Goal: Transaction & Acquisition: Purchase product/service

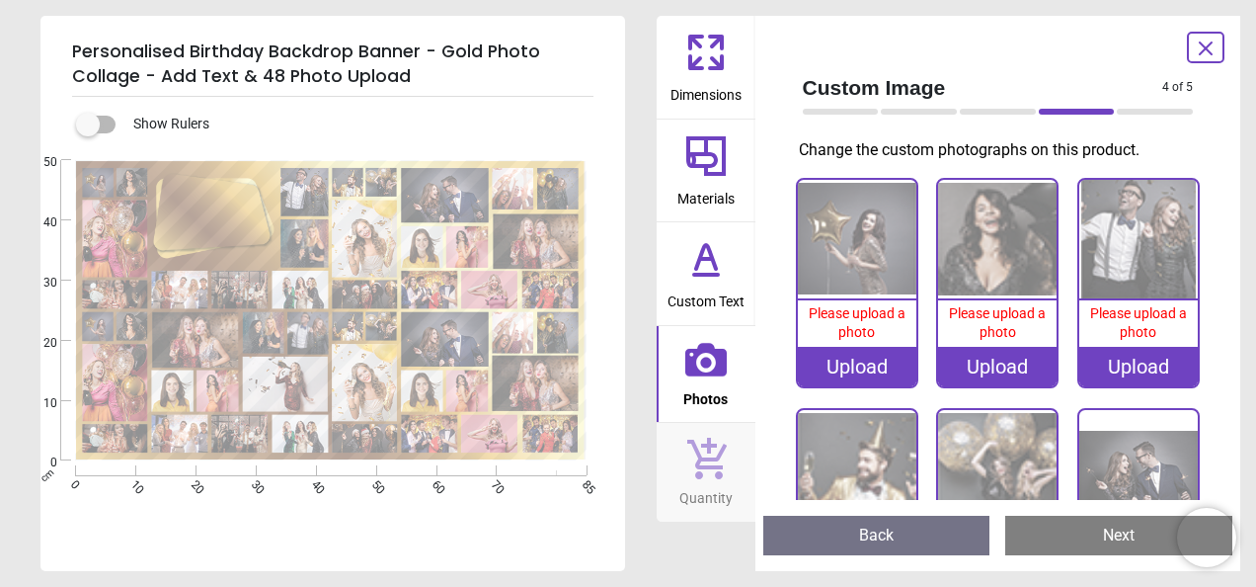
click at [842, 365] on div "Upload" at bounding box center [857, 366] width 118 height 39
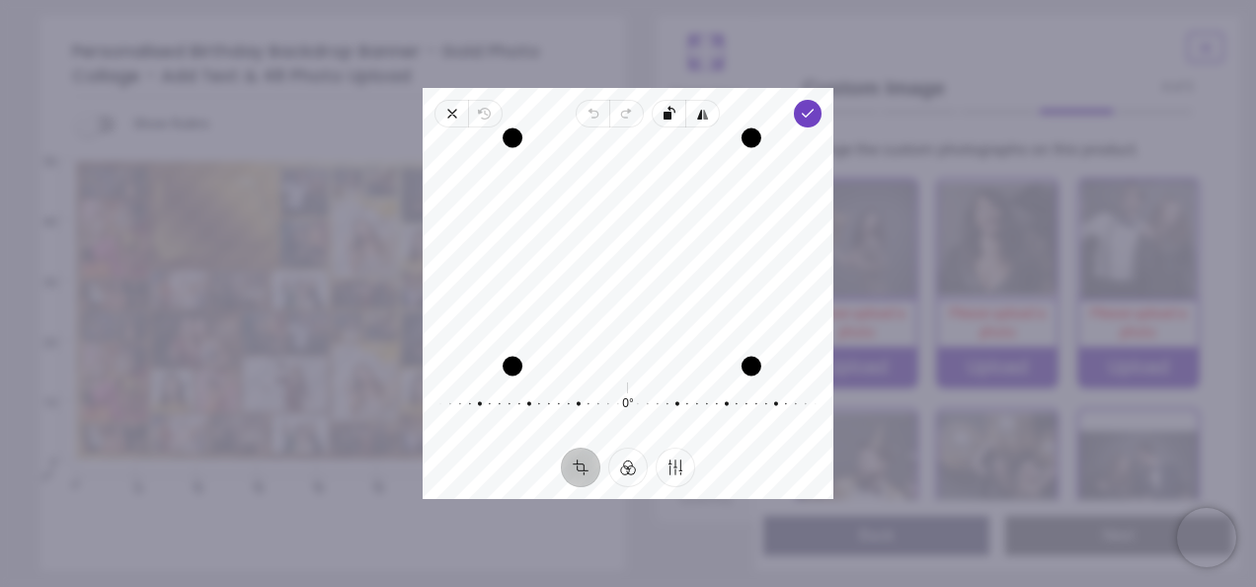
drag, startPoint x: 742, startPoint y: 241, endPoint x: 793, endPoint y: 239, distance: 51.4
click at [794, 240] on div "Recenter" at bounding box center [627, 251] width 379 height 217
drag, startPoint x: 513, startPoint y: 247, endPoint x: 458, endPoint y: 239, distance: 55.9
click at [459, 241] on div "Recenter" at bounding box center [627, 251] width 379 height 217
click at [814, 109] on icon "button" at bounding box center [808, 114] width 16 height 16
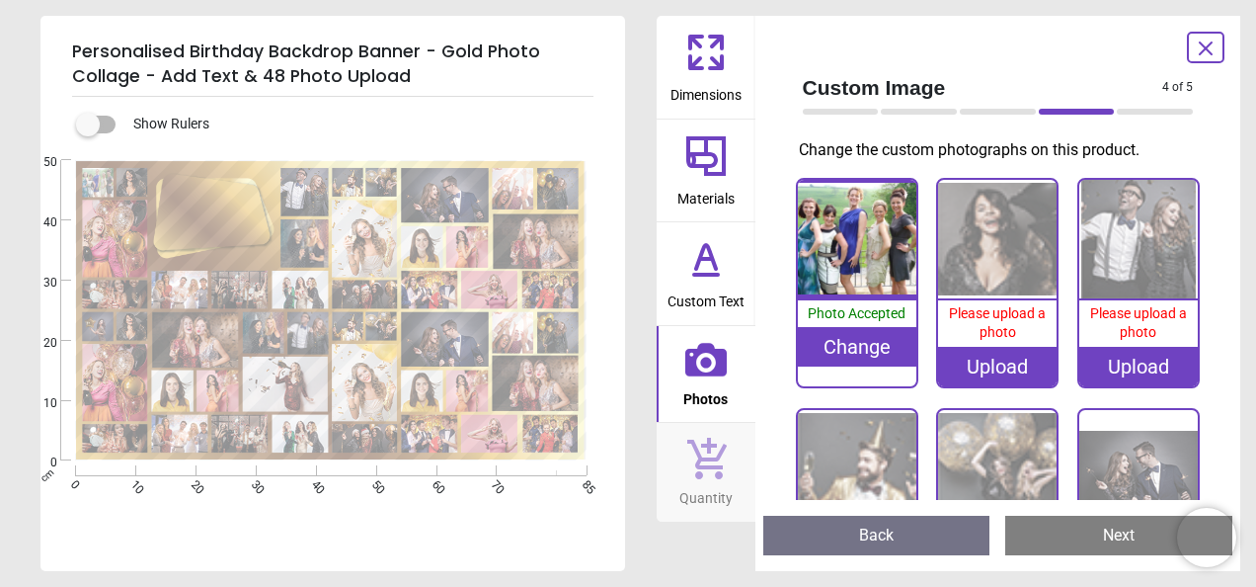
click at [987, 361] on div "Upload" at bounding box center [997, 366] width 118 height 39
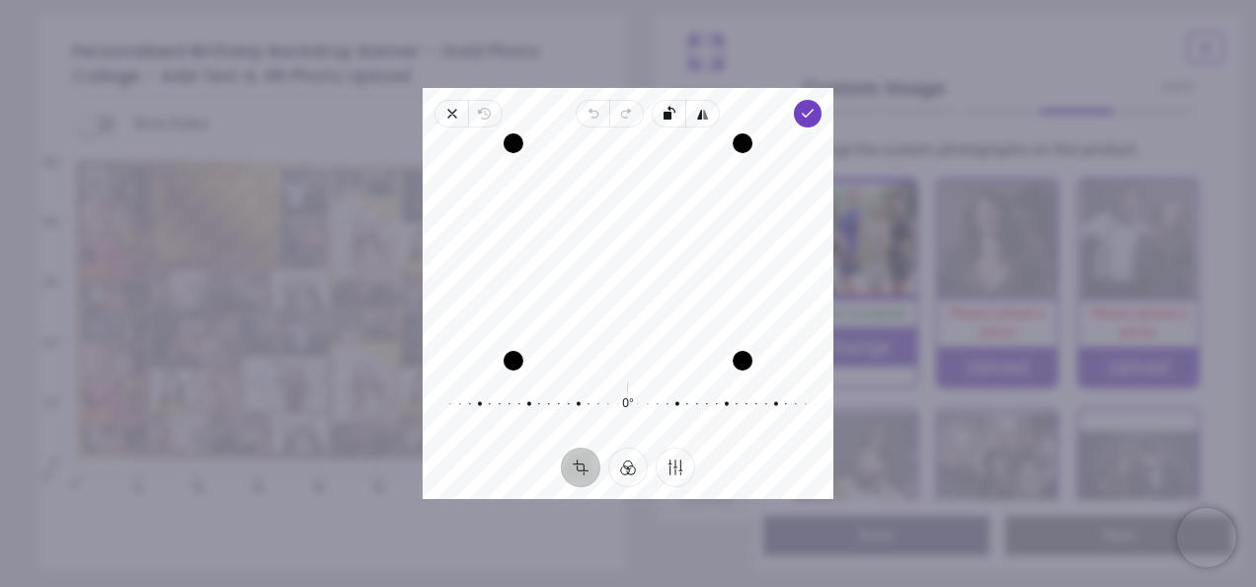
drag, startPoint x: 713, startPoint y: 312, endPoint x: 671, endPoint y: 359, distance: 63.0
click at [672, 360] on div "Recenter" at bounding box center [627, 251] width 379 height 217
drag, startPoint x: 696, startPoint y: 367, endPoint x: 685, endPoint y: 460, distance: 93.5
click at [684, 463] on div "Close Revert Undo Redo Rotate left Flip horizontal Done Crop Filter Finetune Re…" at bounding box center [628, 293] width 411 height 411
drag, startPoint x: 607, startPoint y: 365, endPoint x: 588, endPoint y: 424, distance: 61.5
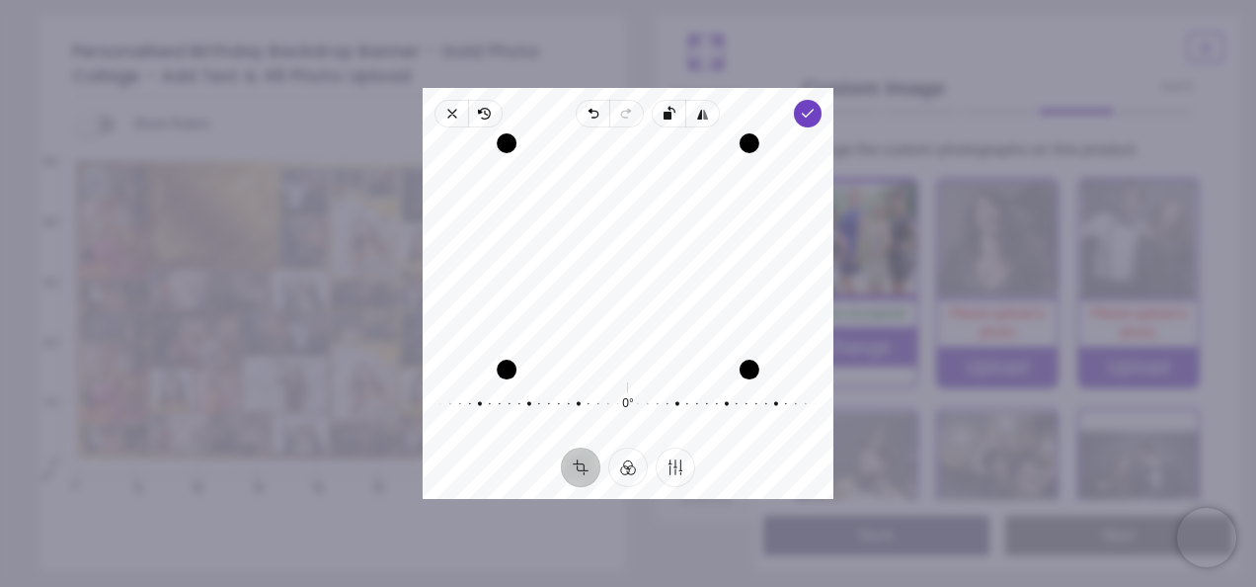
click at [590, 431] on div "Recenter 0° Reset" at bounding box center [628, 287] width 411 height 320
drag, startPoint x: 641, startPoint y: 288, endPoint x: 620, endPoint y: 295, distance: 21.9
click at [620, 295] on div "Recenter" at bounding box center [627, 251] width 379 height 217
click at [806, 115] on polyline "button" at bounding box center [808, 113] width 11 height 7
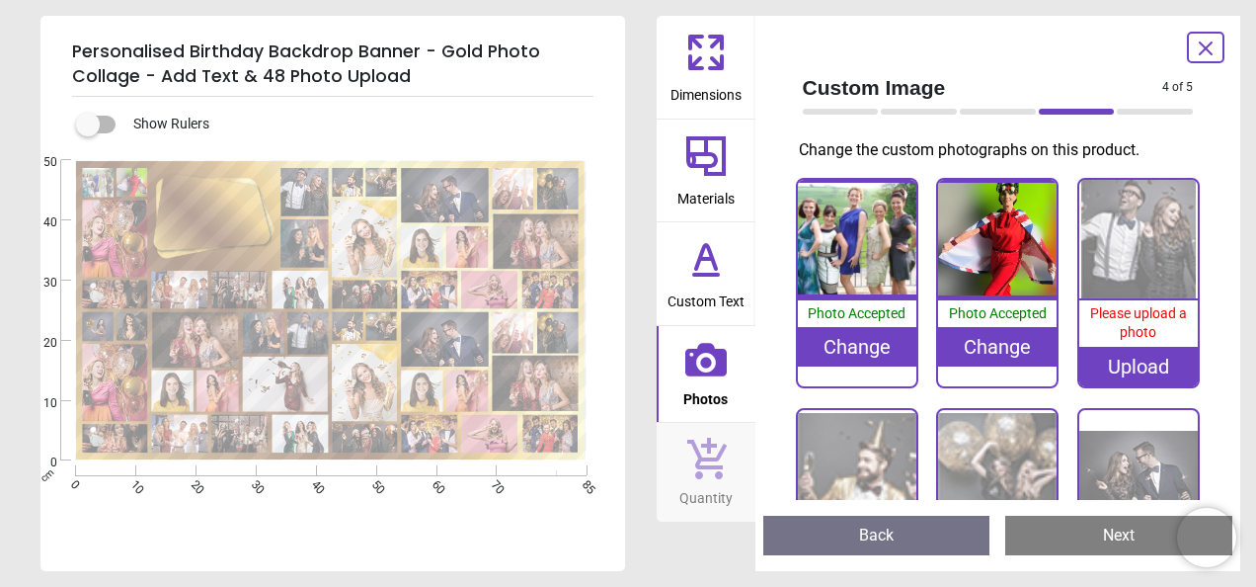
click at [1122, 359] on div "Upload" at bounding box center [1138, 366] width 118 height 39
click at [989, 344] on div "Change" at bounding box center [997, 346] width 118 height 39
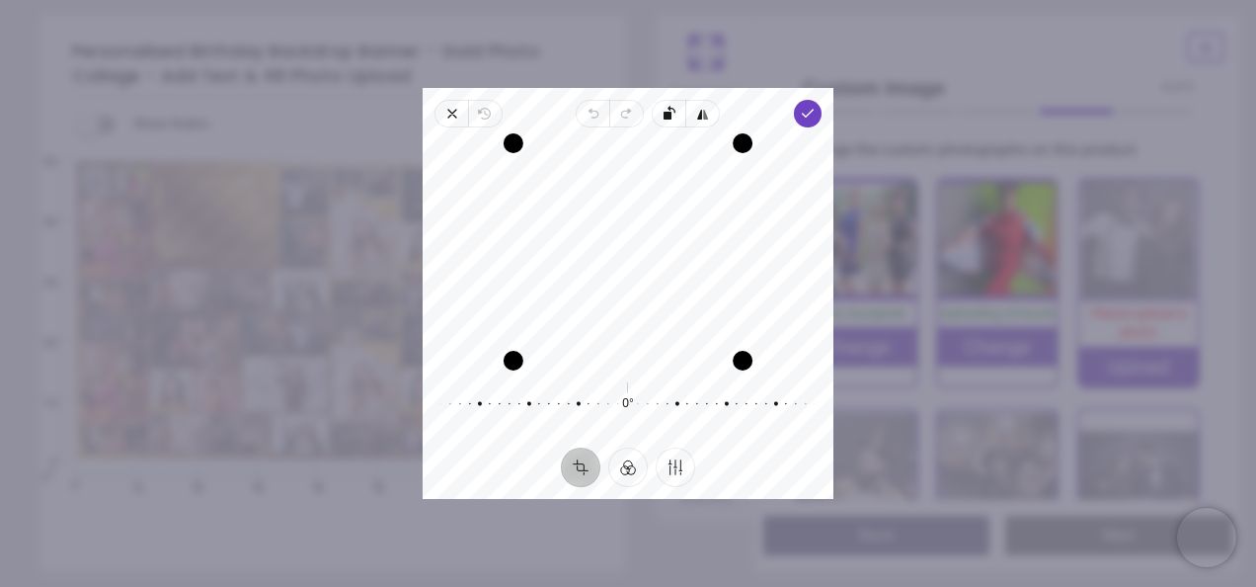
drag, startPoint x: 632, startPoint y: 297, endPoint x: 603, endPoint y: 279, distance: 33.7
click at [603, 279] on div "Recenter" at bounding box center [627, 251] width 379 height 217
click at [452, 118] on icon "button" at bounding box center [452, 114] width 16 height 16
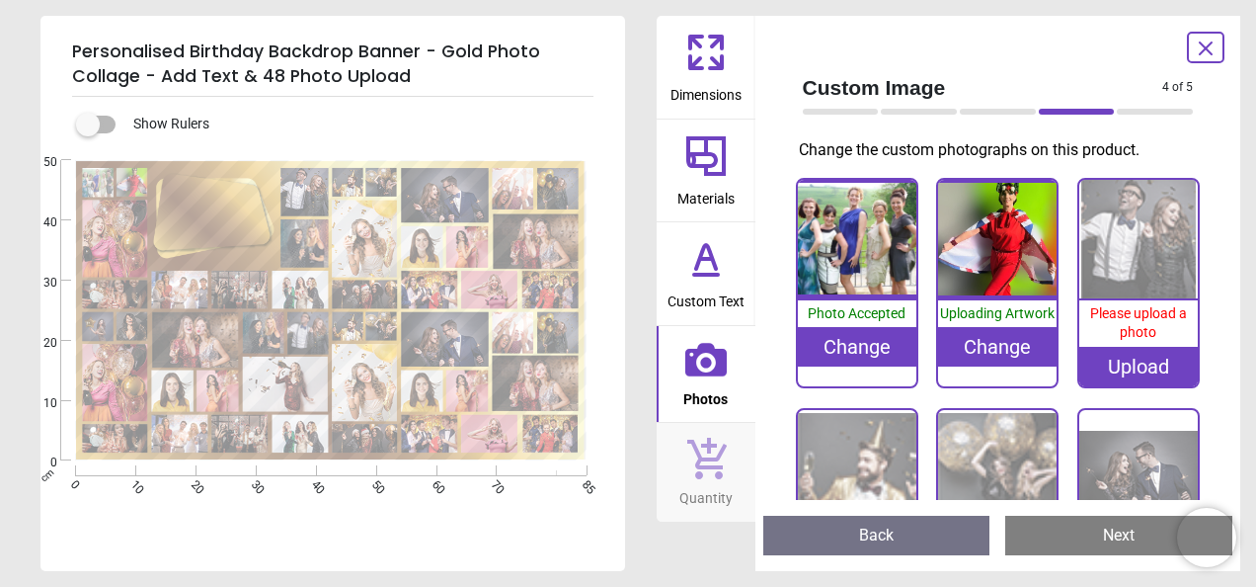
click at [1015, 348] on div "Change" at bounding box center [997, 346] width 118 height 39
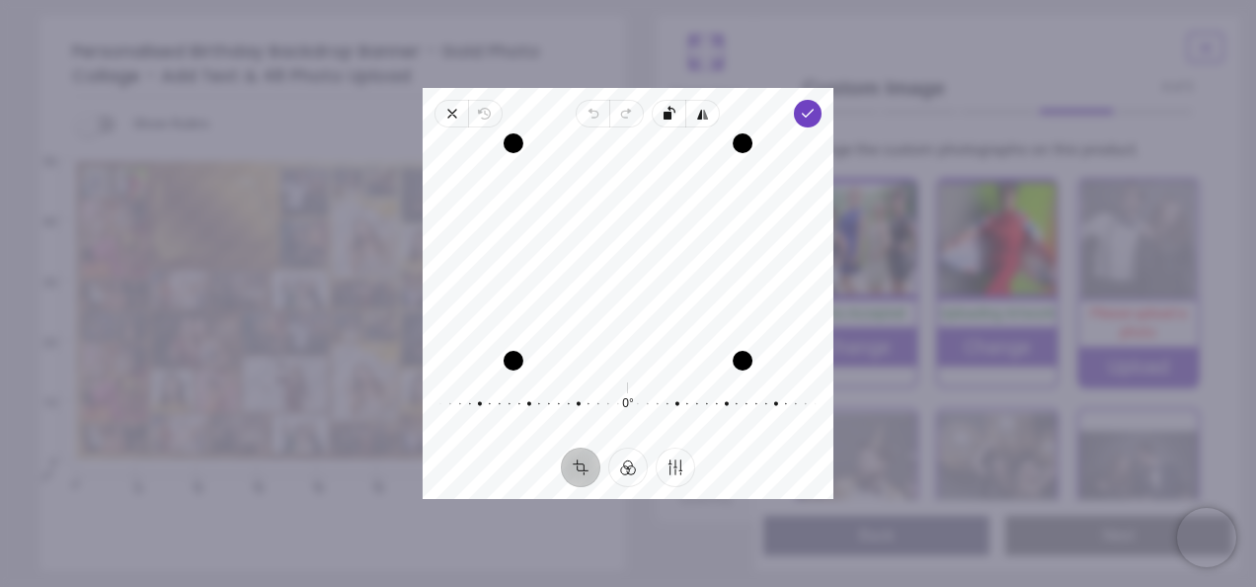
drag, startPoint x: 722, startPoint y: 317, endPoint x: 714, endPoint y: 373, distance: 56.8
click at [714, 373] on div "Recenter 0° Reset" at bounding box center [628, 287] width 411 height 320
click at [446, 113] on icon "button" at bounding box center [452, 114] width 16 height 16
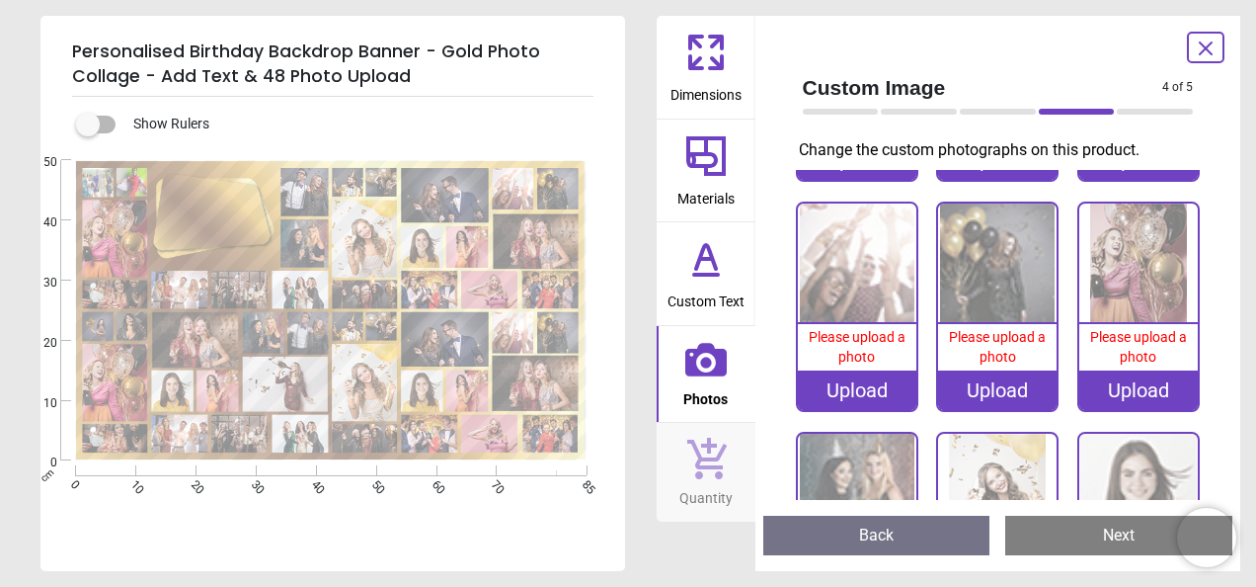
scroll to position [395, 0]
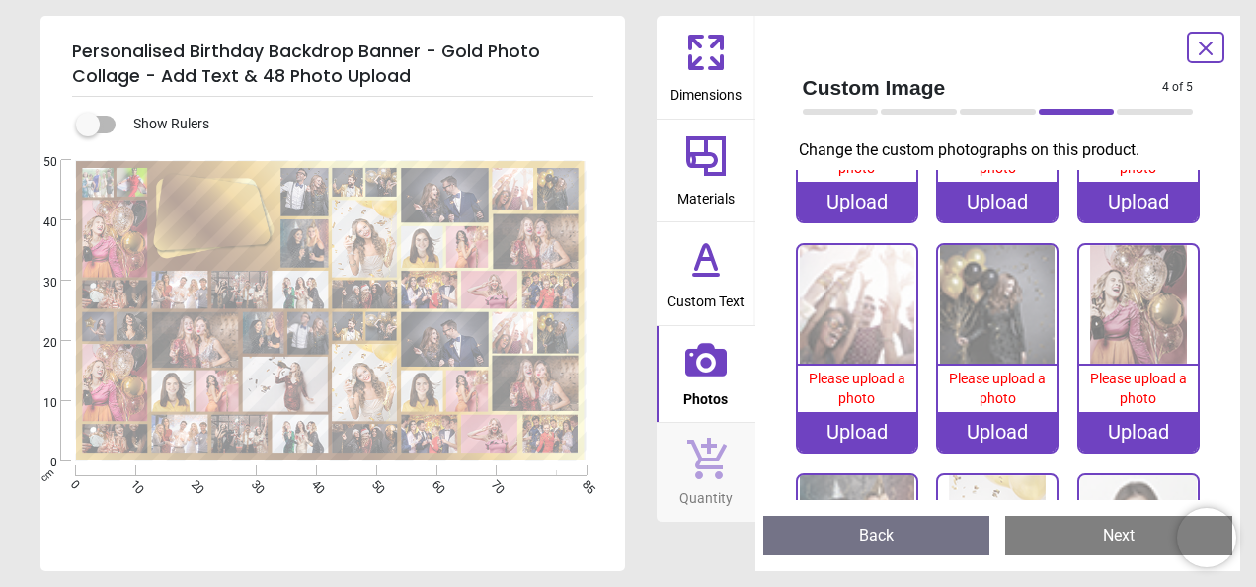
click at [1144, 421] on div "Upload" at bounding box center [1138, 431] width 118 height 39
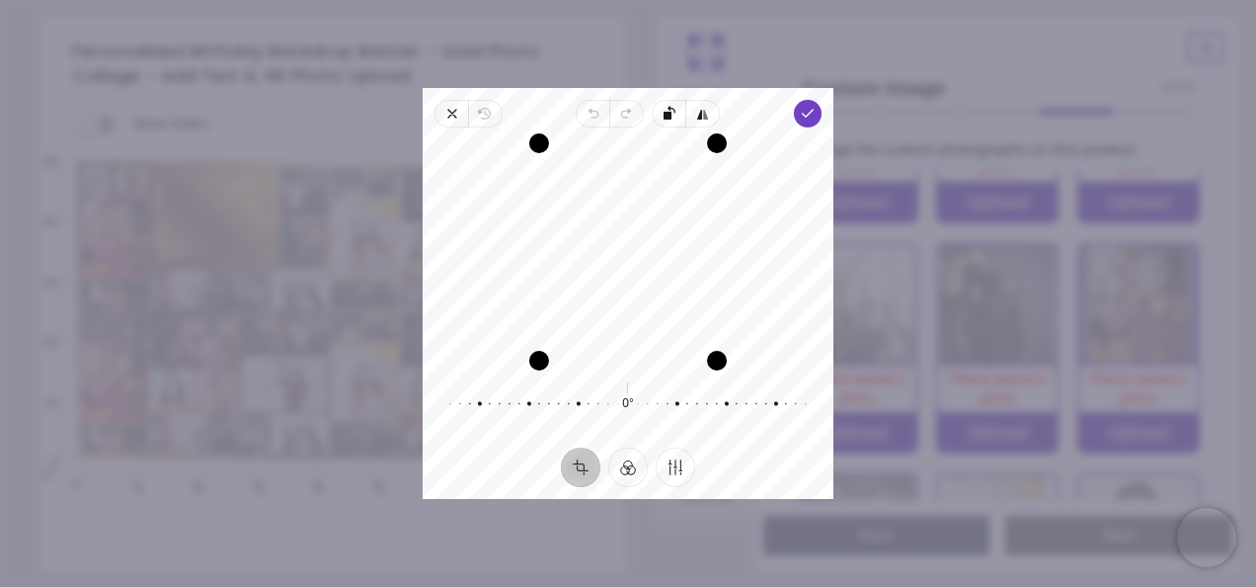
drag, startPoint x: 684, startPoint y: 285, endPoint x: 670, endPoint y: 292, distance: 15.5
click at [671, 293] on div "Recenter" at bounding box center [627, 251] width 379 height 217
drag, startPoint x: 620, startPoint y: 371, endPoint x: 620, endPoint y: 413, distance: 41.5
click at [620, 413] on div "Recenter 0° Reset" at bounding box center [628, 287] width 411 height 320
click at [808, 116] on icon "button" at bounding box center [808, 114] width 16 height 16
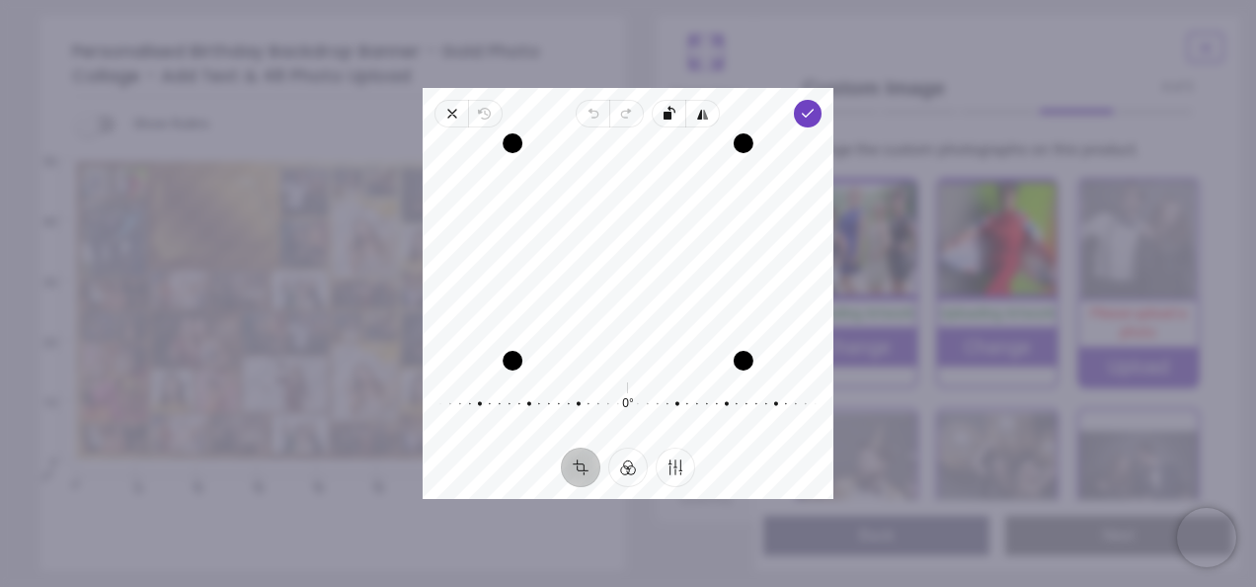
scroll to position [99, 0]
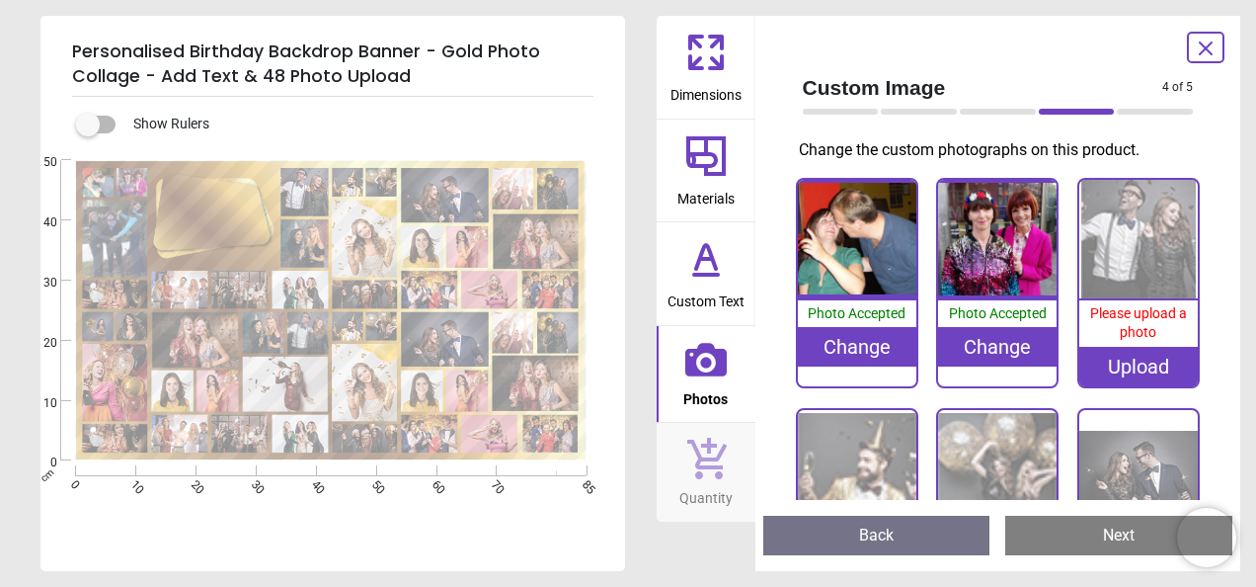
scroll to position [790, 0]
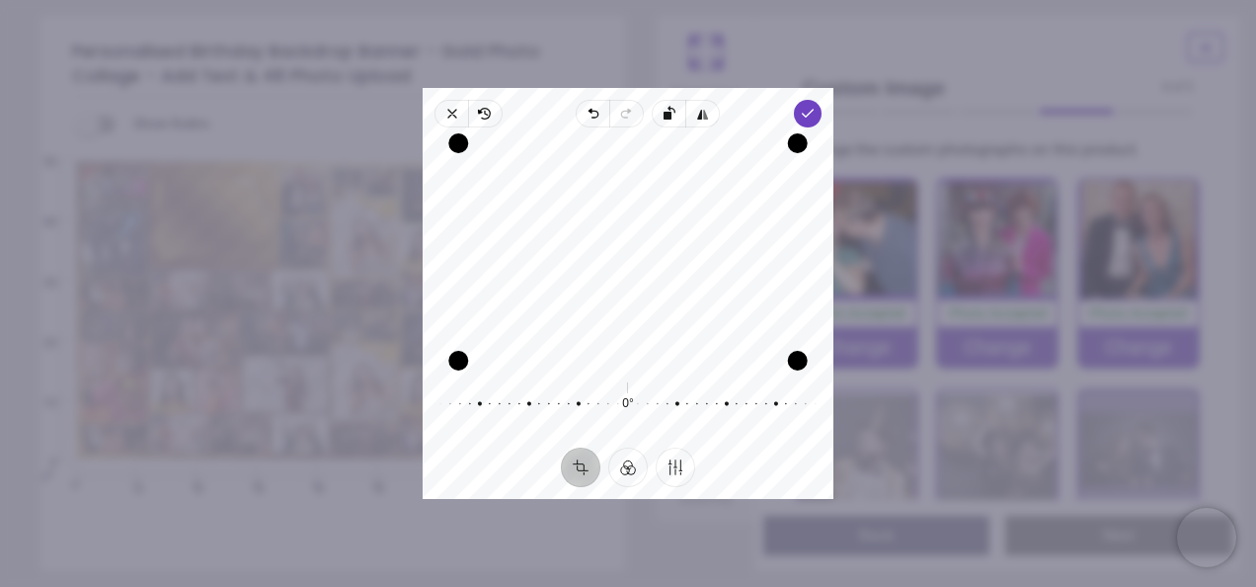
scroll to position [197, 0]
